Goal: Navigation & Orientation: Understand site structure

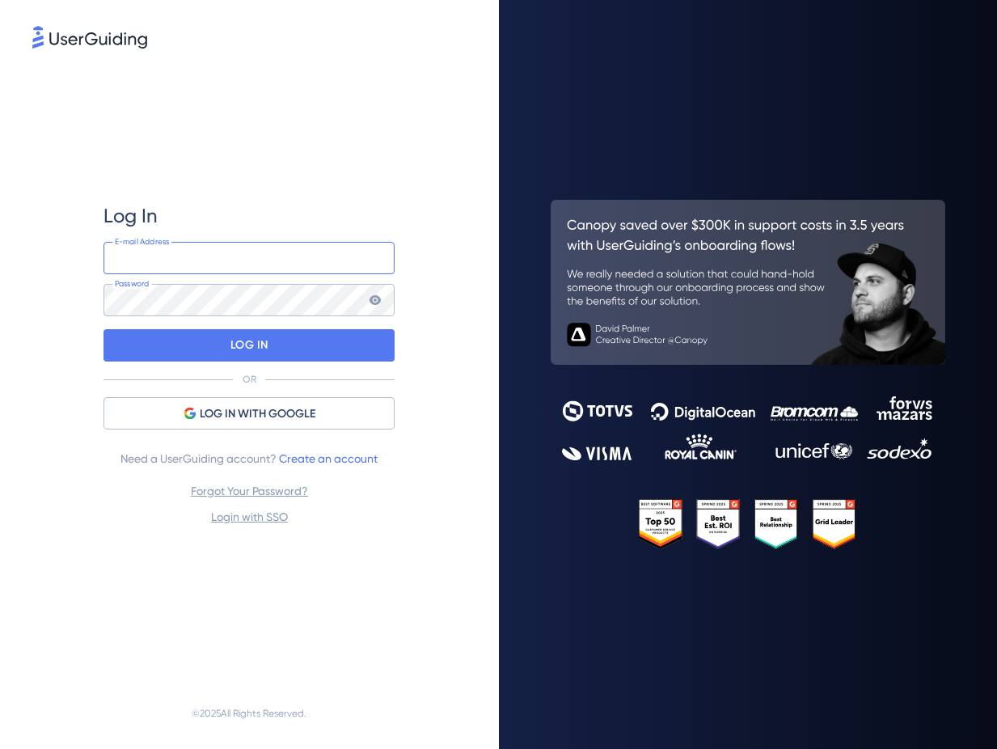
click at [170, 248] on input "email" at bounding box center [248, 258] width 291 height 32
type input "[PERSON_NAME][EMAIL_ADDRESS][DOMAIN_NAME]"
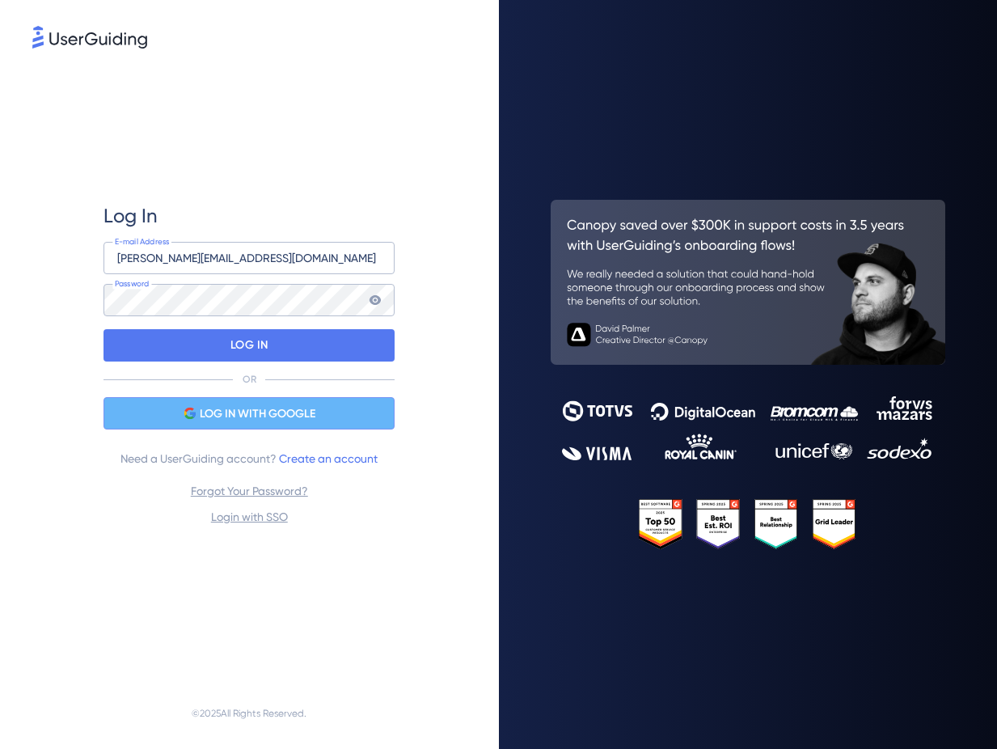
click at [293, 404] on span "LOG IN WITH GOOGLE" at bounding box center [258, 413] width 116 height 19
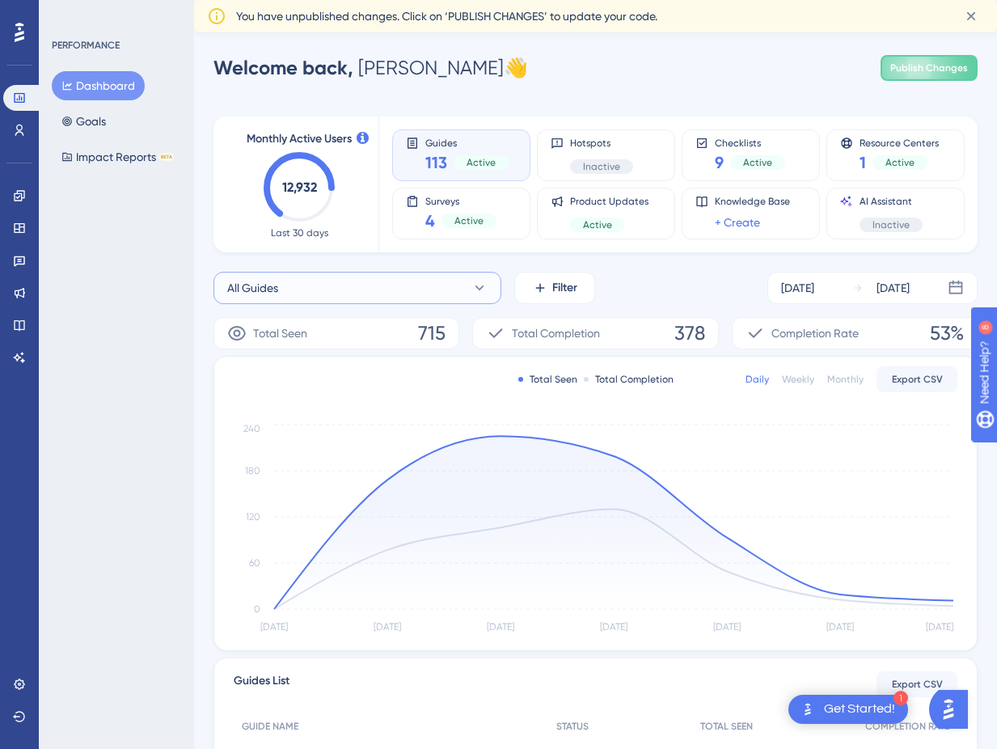
click at [304, 280] on button "All Guides" at bounding box center [357, 288] width 288 height 32
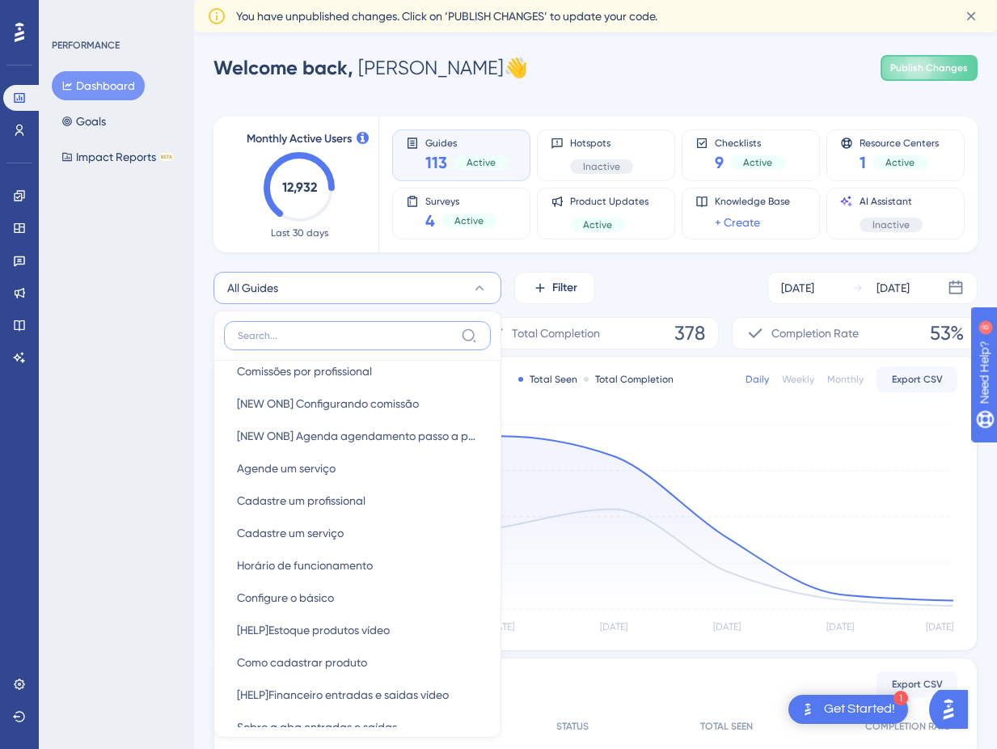
scroll to position [310, 0]
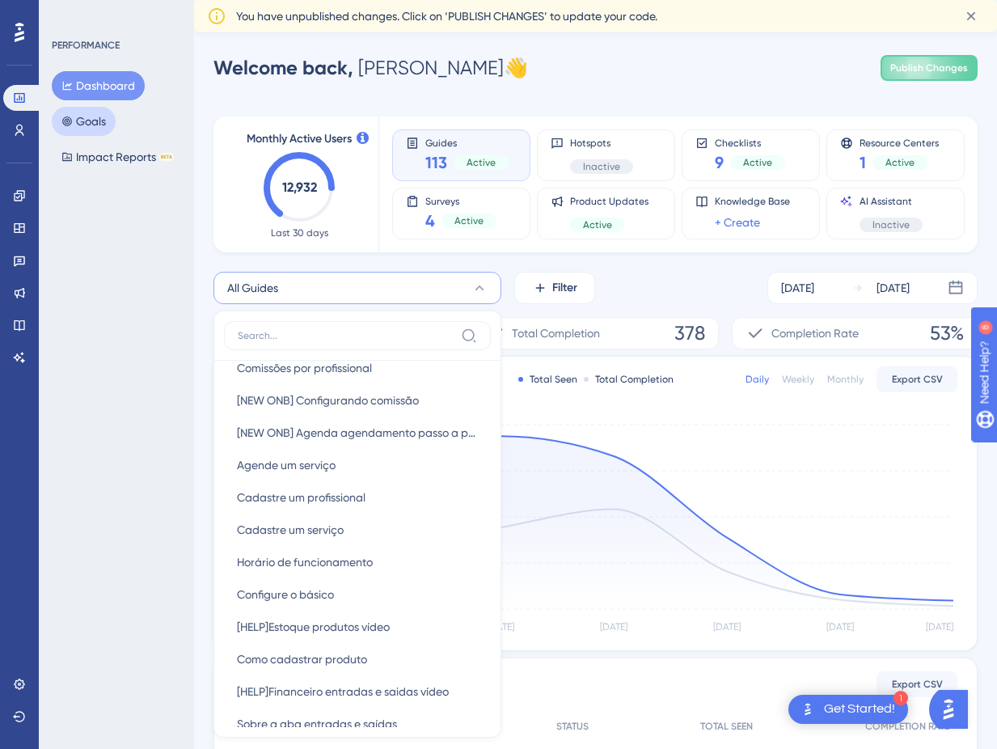
click at [81, 118] on button "Goals" at bounding box center [84, 121] width 64 height 29
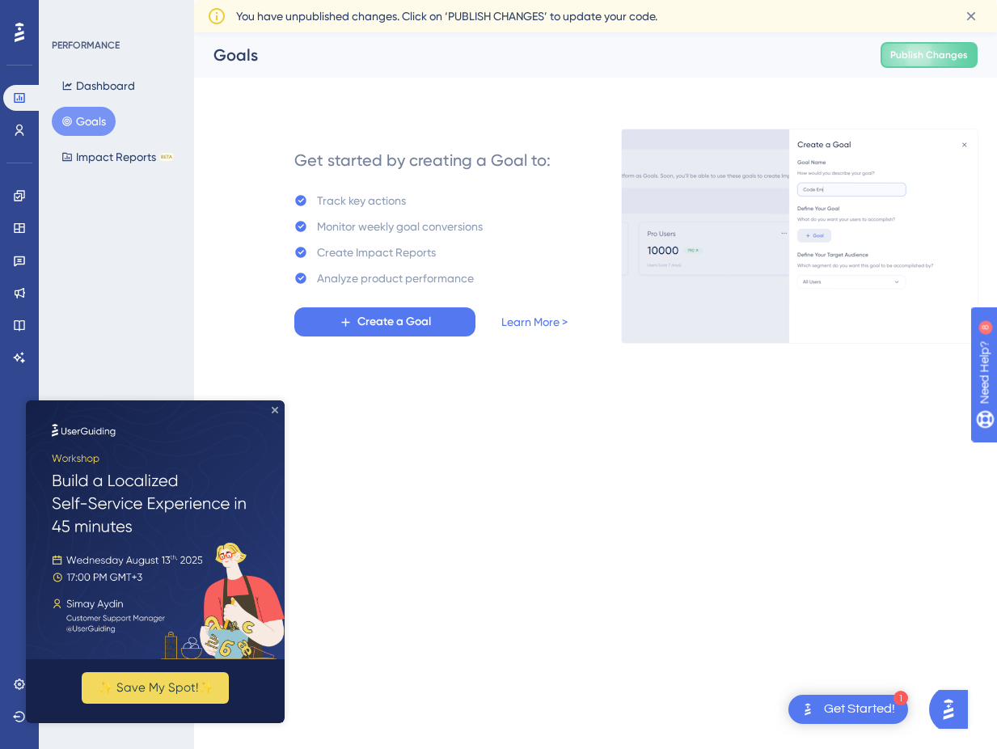
click at [272, 409] on icon "Close Preview" at bounding box center [275, 410] width 6 height 6
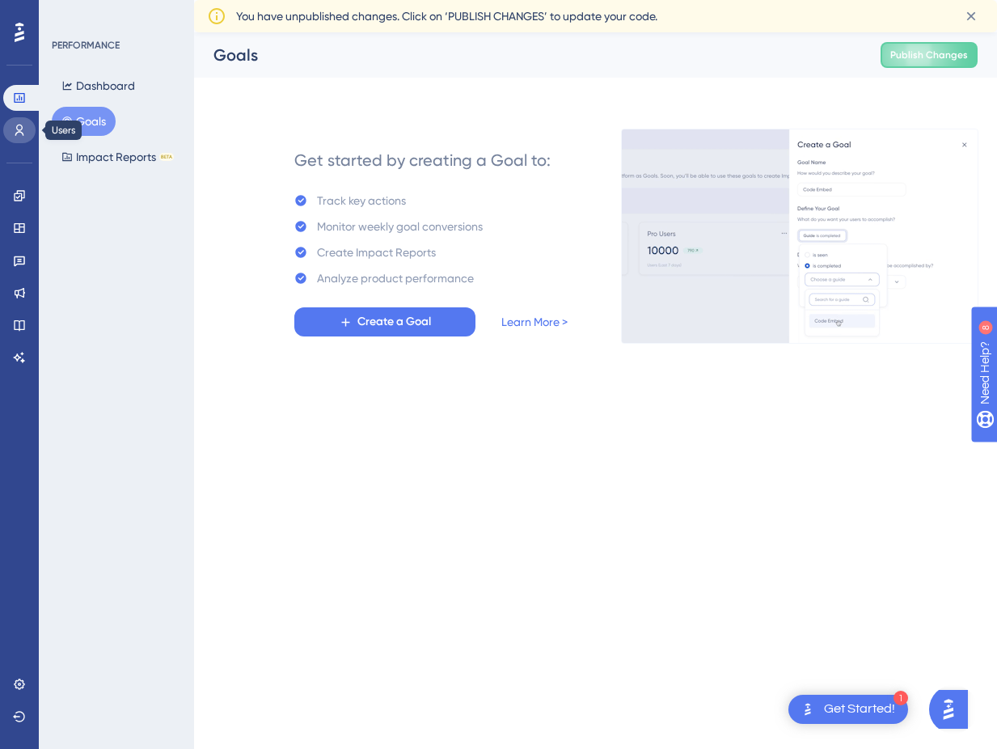
click at [19, 130] on icon at bounding box center [19, 129] width 9 height 11
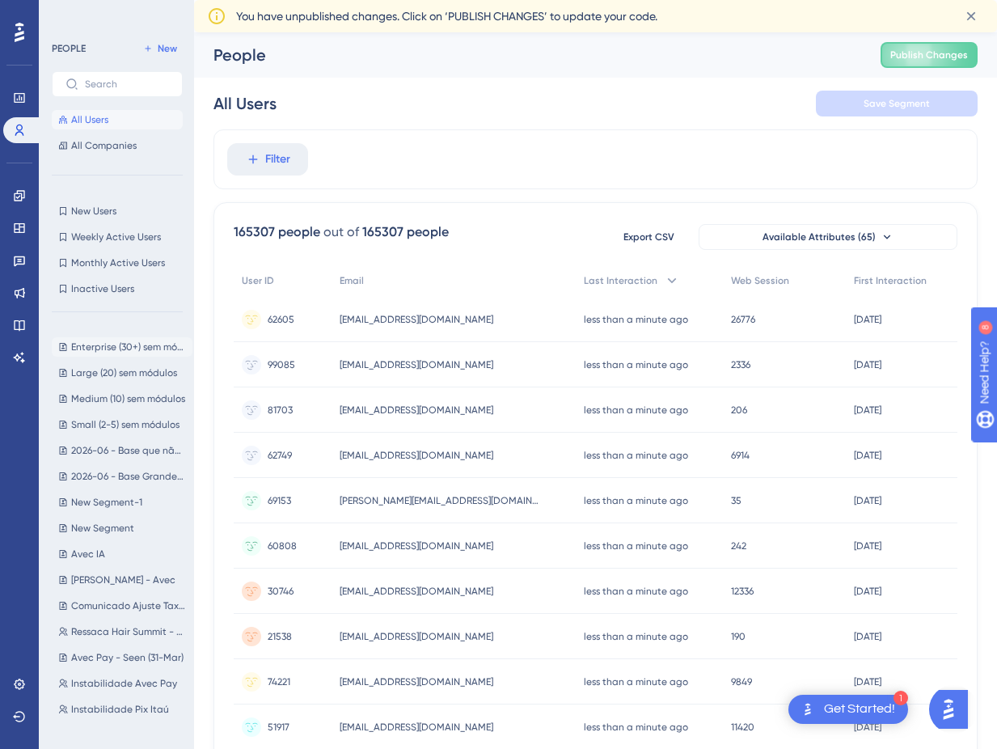
scroll to position [26, 0]
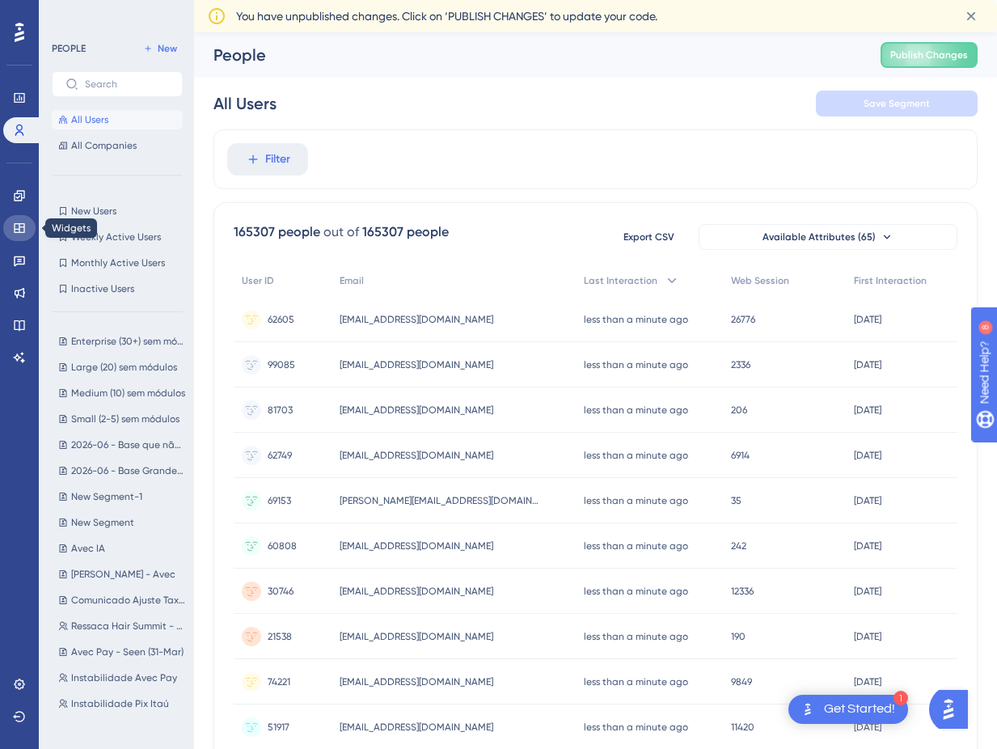
click at [20, 223] on icon at bounding box center [19, 228] width 11 height 10
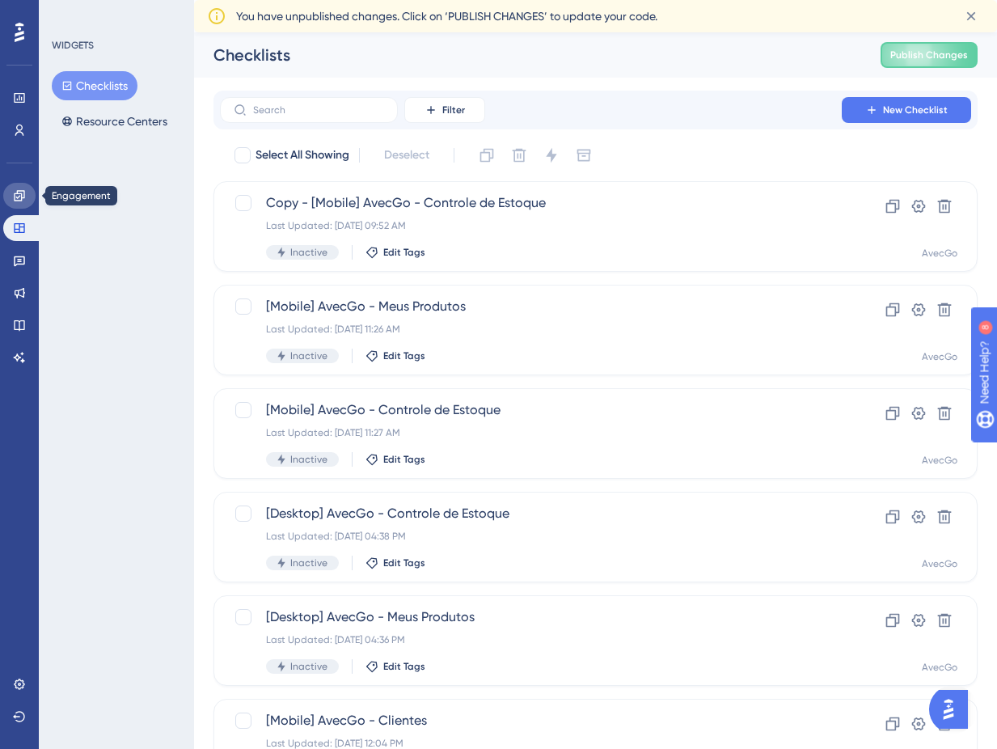
click at [23, 189] on icon at bounding box center [19, 195] width 13 height 13
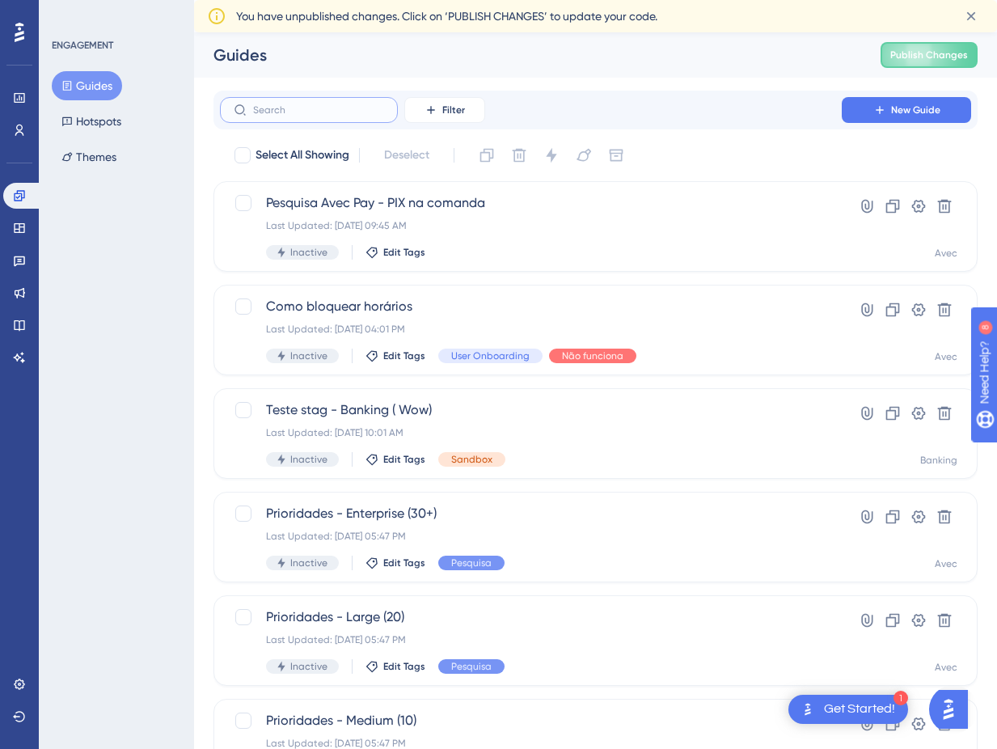
click at [298, 112] on input "text" at bounding box center [318, 109] width 131 height 11
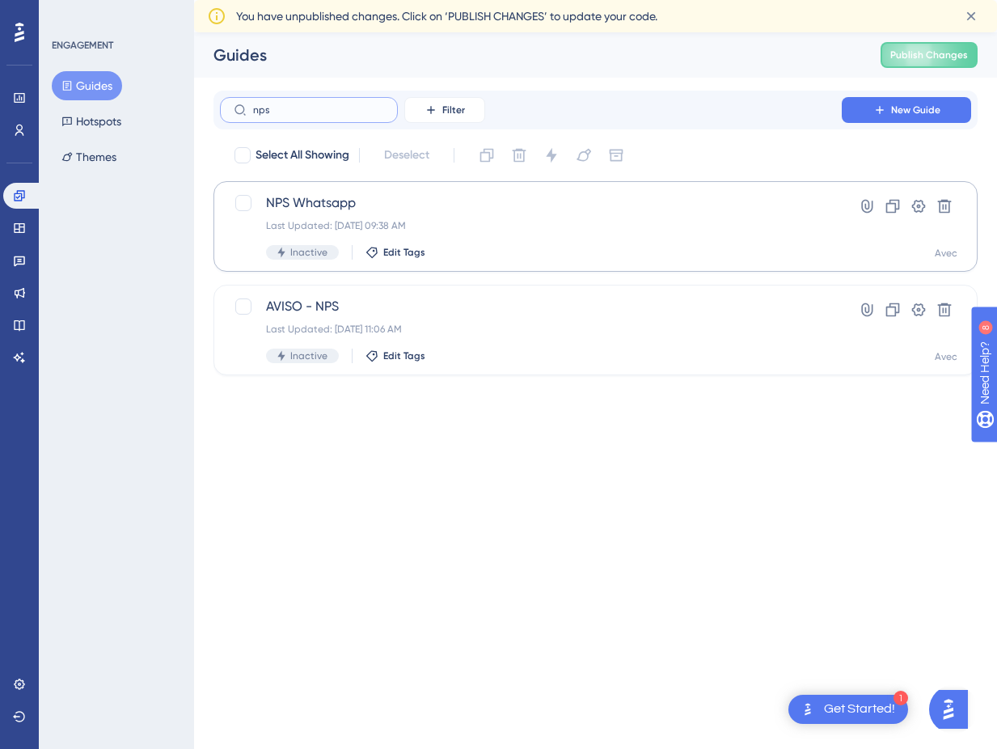
type input "nps"
click at [15, 133] on icon at bounding box center [19, 130] width 13 height 13
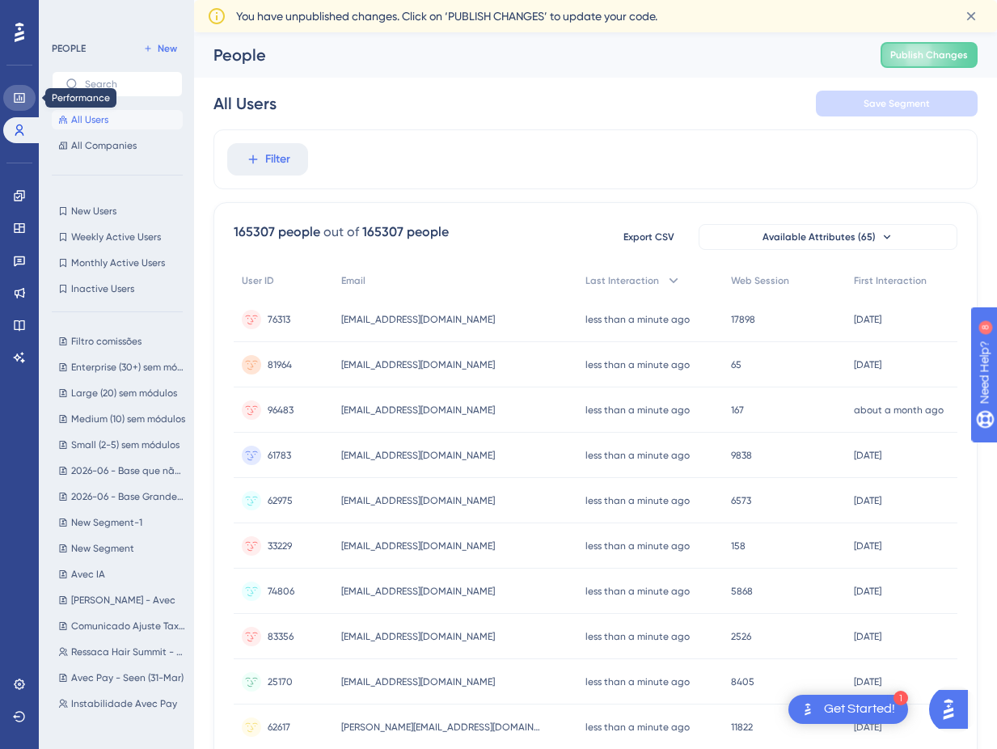
click at [16, 100] on icon at bounding box center [19, 98] width 11 height 10
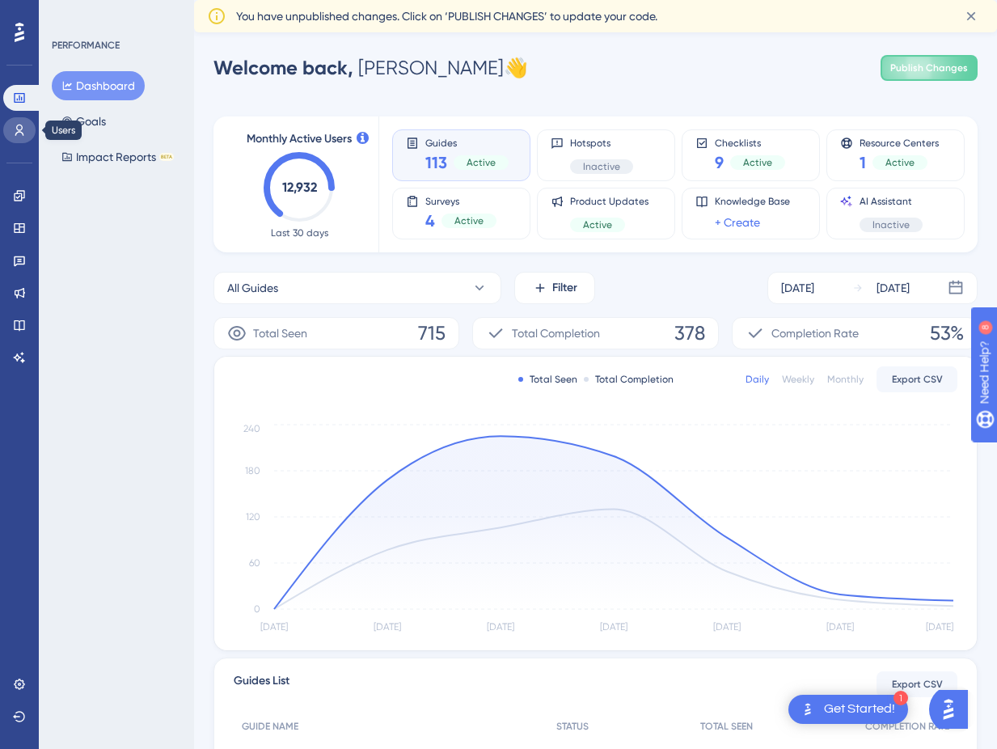
click at [22, 130] on icon at bounding box center [19, 130] width 13 height 13
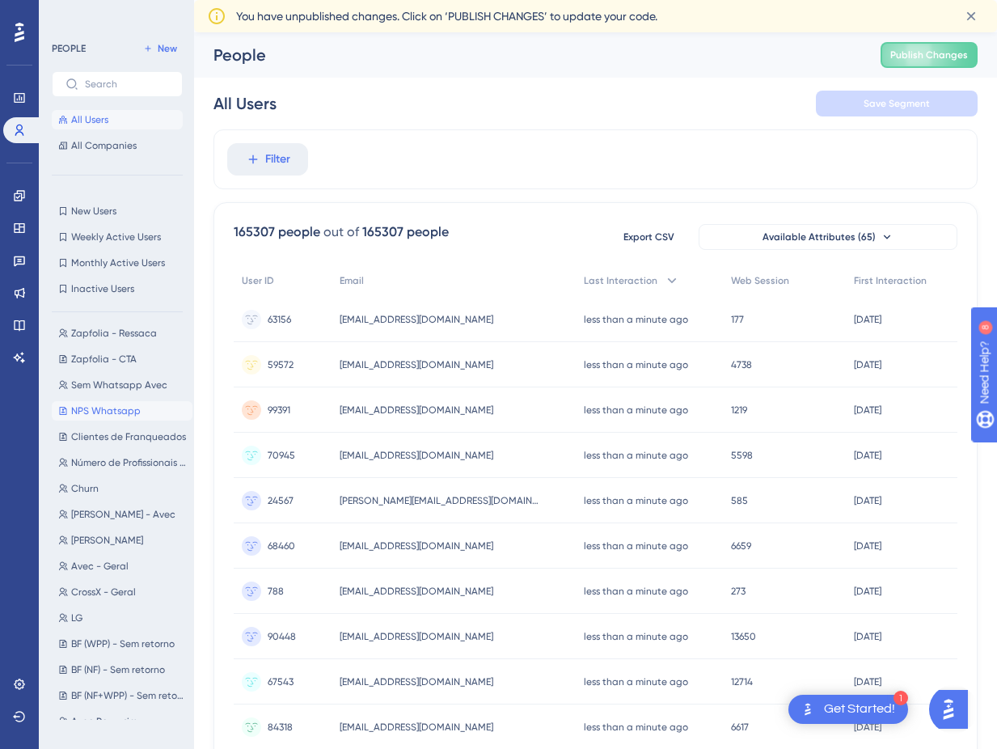
click at [128, 410] on span "NPS Whatsapp" at bounding box center [106, 410] width 70 height 13
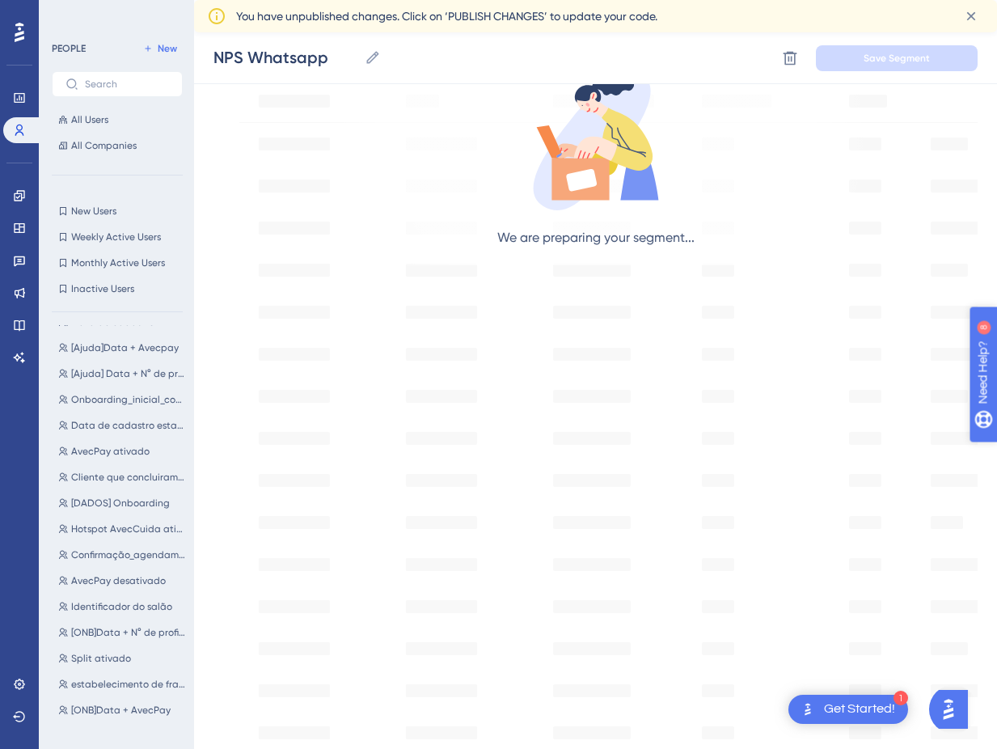
scroll to position [284, 0]
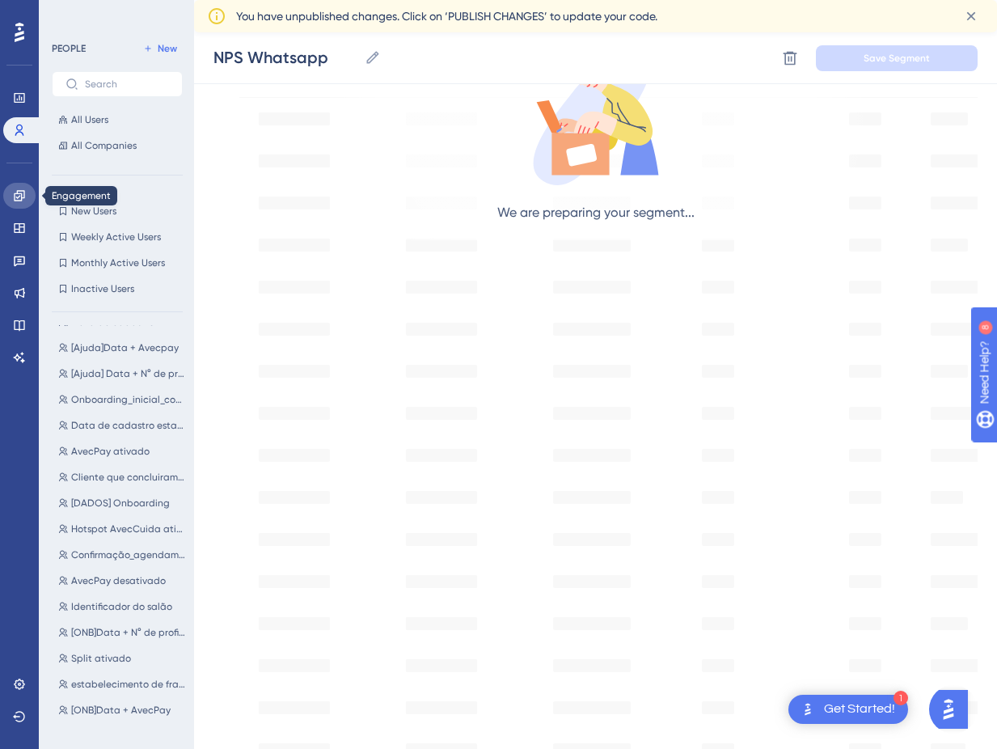
click at [17, 196] on icon at bounding box center [19, 195] width 13 height 13
